Goal: Information Seeking & Learning: Learn about a topic

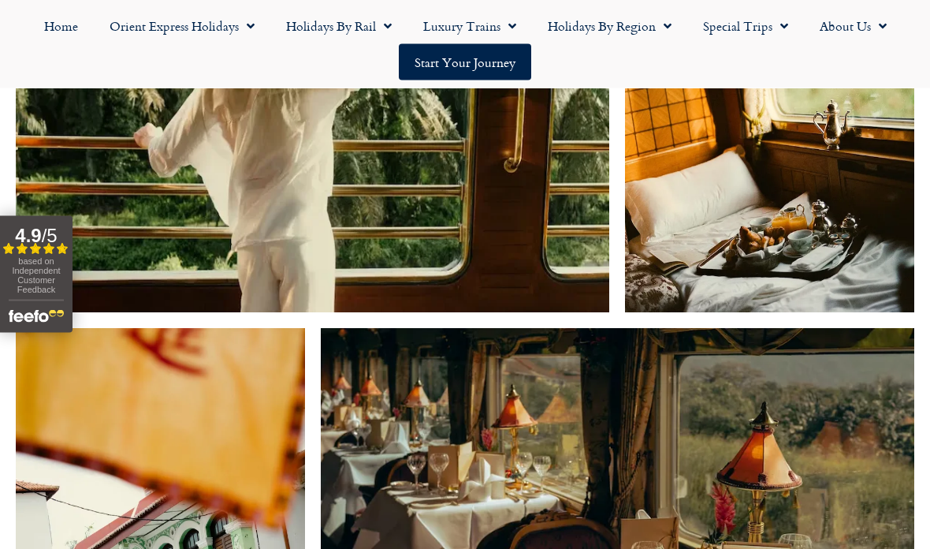
scroll to position [2935, 0]
click at [378, 23] on span "Menu" at bounding box center [384, 26] width 16 height 28
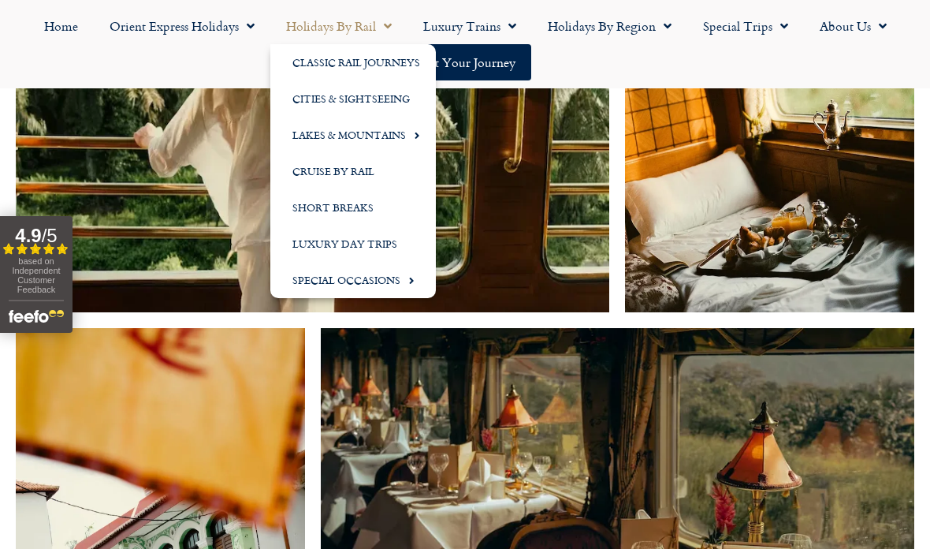
click at [327, 56] on link "Classic Rail Journeys" at bounding box center [353, 62] width 166 height 36
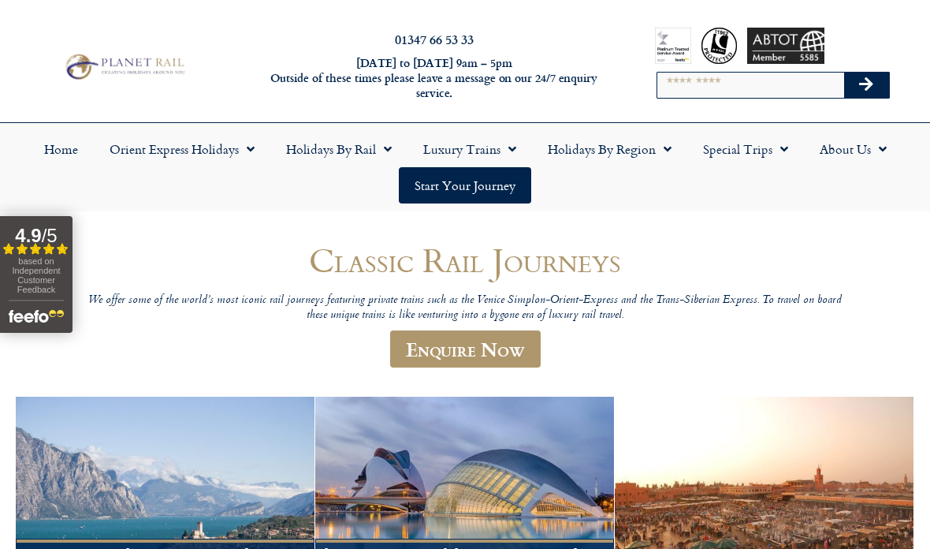
click at [357, 160] on link "Holidays by Rail" at bounding box center [338, 149] width 137 height 36
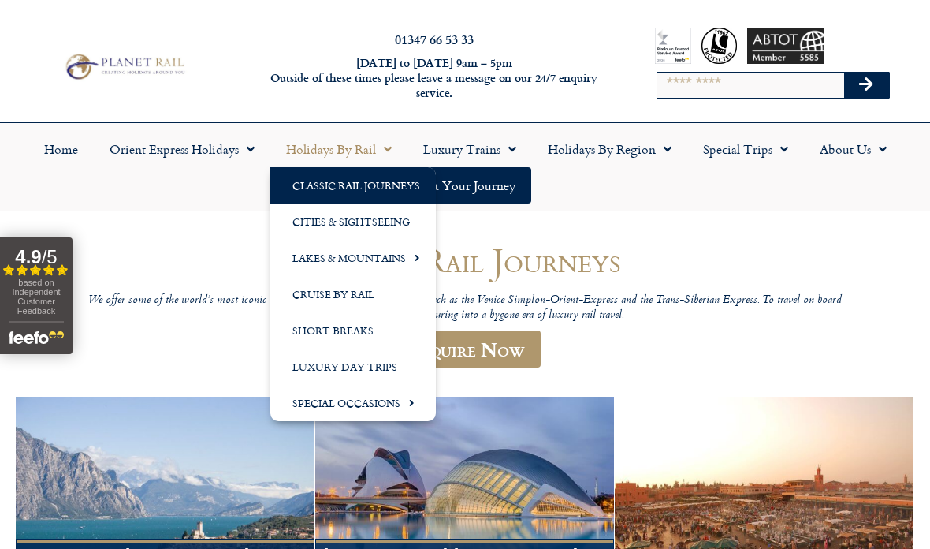
click at [762, 149] on link "Special Trips" at bounding box center [745, 149] width 117 height 36
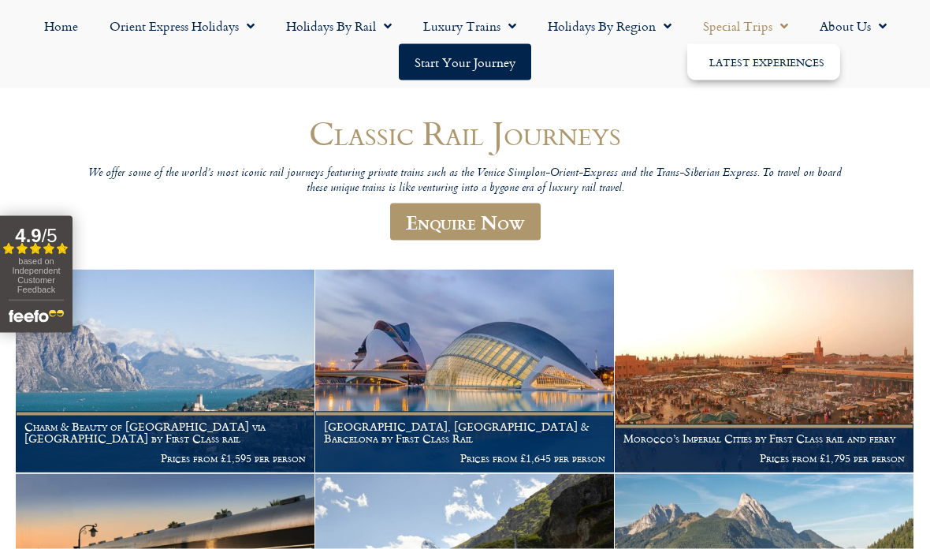
scroll to position [128, 0]
click at [515, 333] on img at bounding box center [464, 370] width 299 height 203
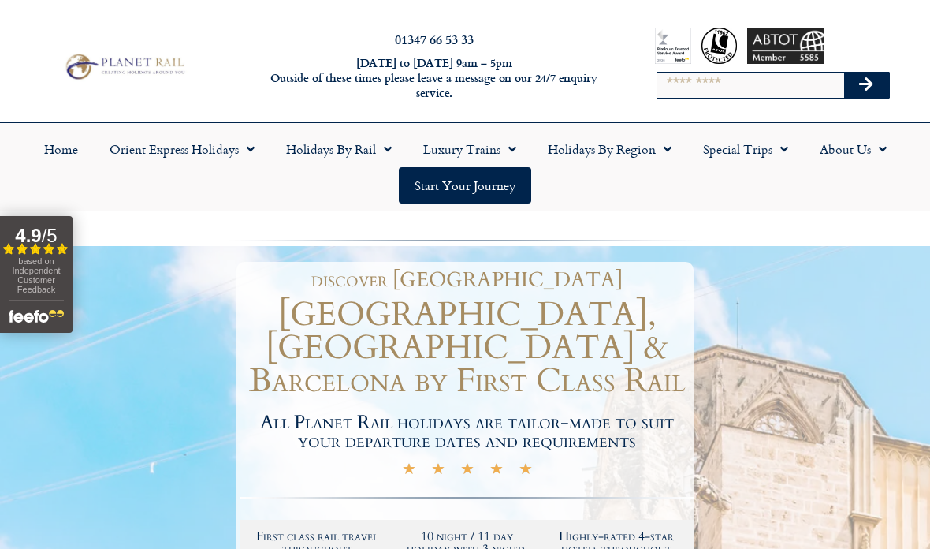
click at [367, 147] on link "Holidays by Rail" at bounding box center [338, 149] width 137 height 36
